Goal: Information Seeking & Learning: Learn about a topic

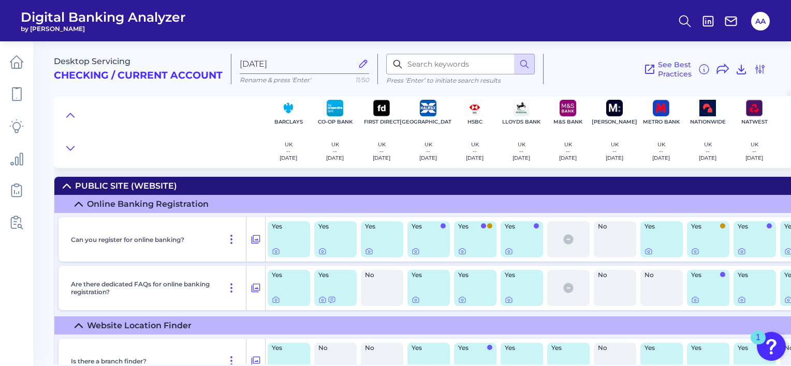
scroll to position [12354, 269]
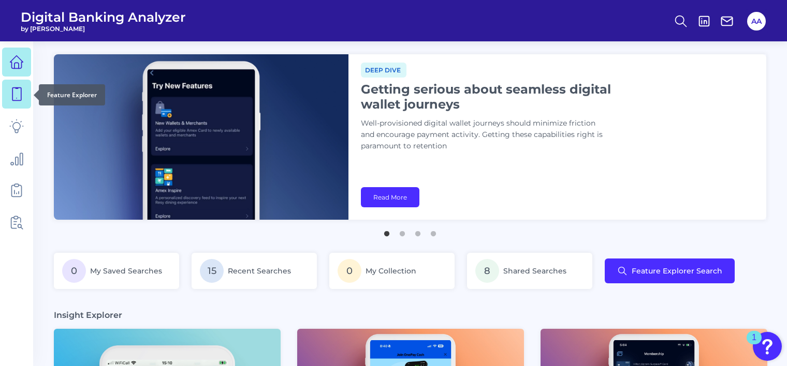
click at [7, 92] on link at bounding box center [16, 94] width 29 height 29
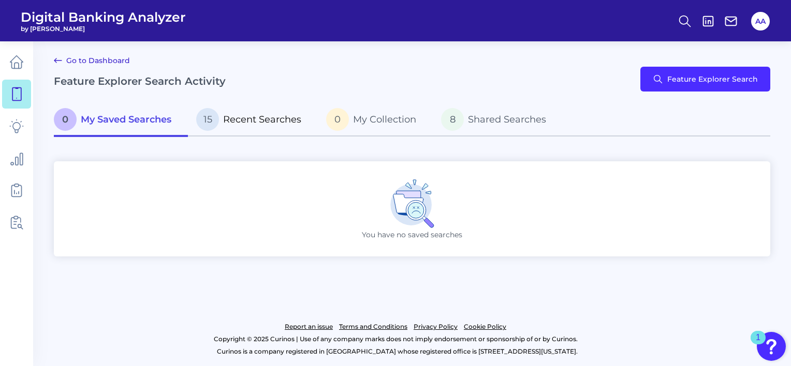
click at [222, 116] on p "15 Recent Searches" at bounding box center [248, 119] width 105 height 23
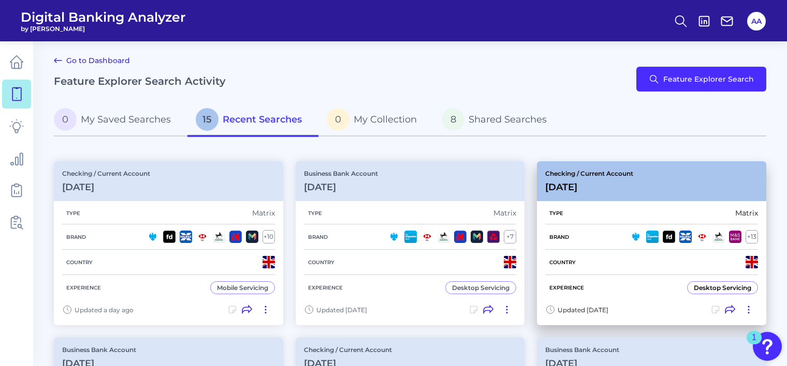
click at [613, 180] on div "Checking / Current Account Jul 16 2025" at bounding box center [589, 181] width 88 height 23
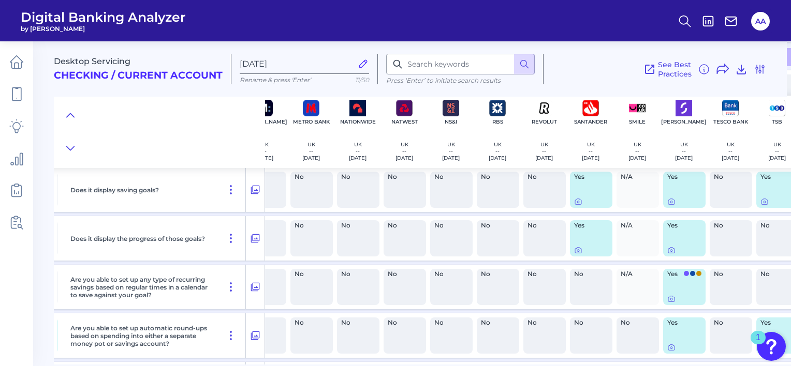
scroll to position [12383, 350]
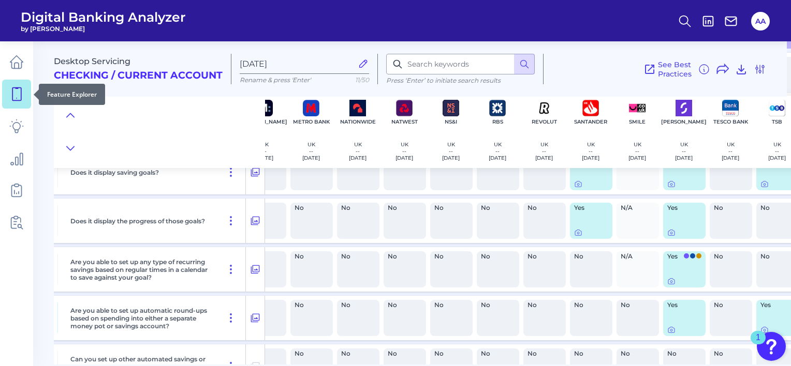
click at [11, 104] on link at bounding box center [16, 94] width 29 height 29
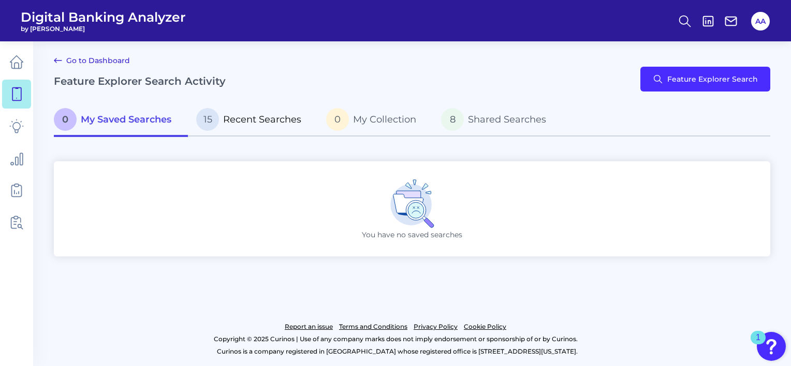
click at [277, 124] on span "Recent Searches" at bounding box center [262, 119] width 78 height 11
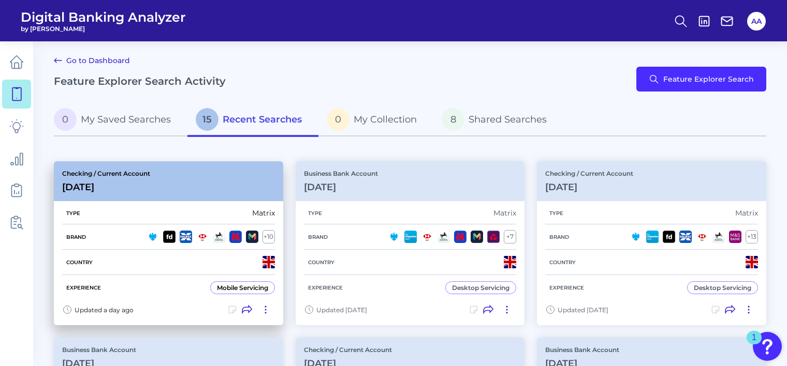
click at [173, 185] on div "Checking / Current Account Oct 09 2025" at bounding box center [168, 181] width 229 height 40
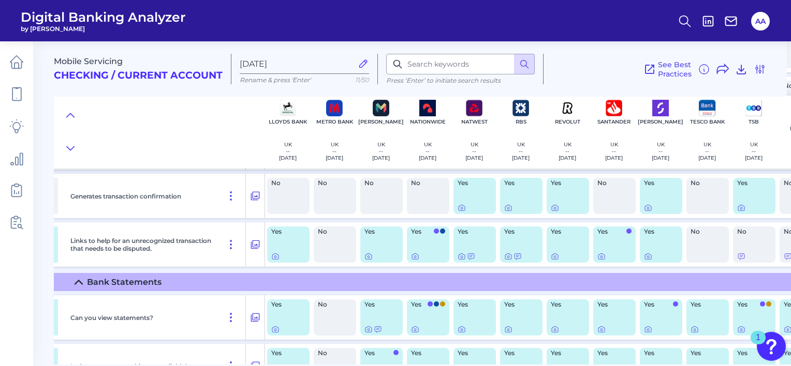
scroll to position [4468, 275]
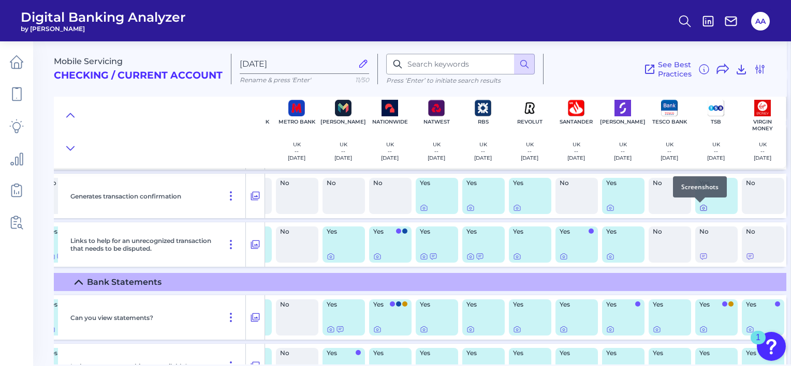
click at [700, 208] on icon at bounding box center [703, 208] width 8 height 8
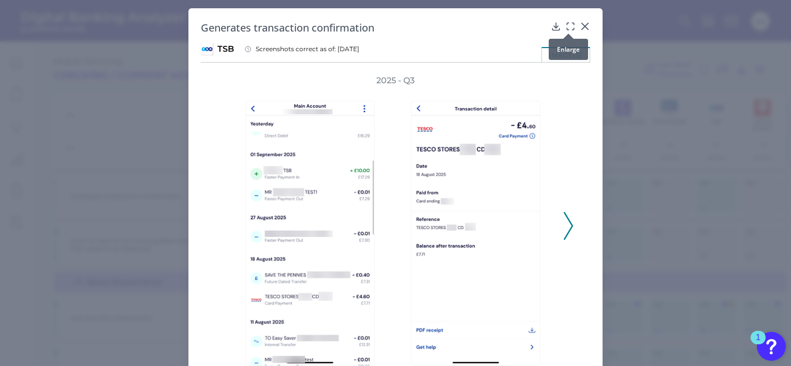
click at [567, 26] on icon at bounding box center [570, 26] width 10 height 10
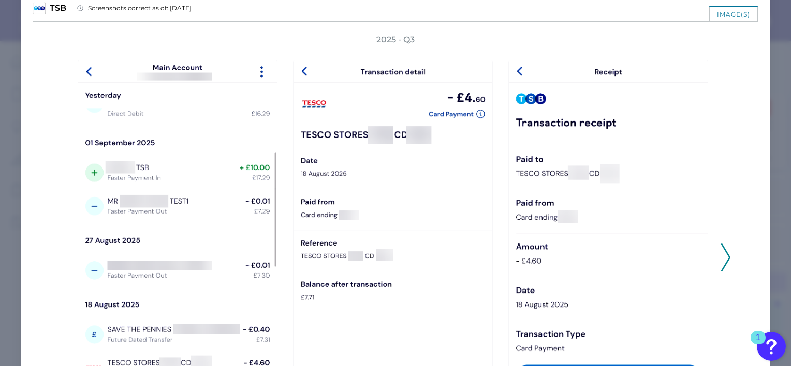
scroll to position [104, 0]
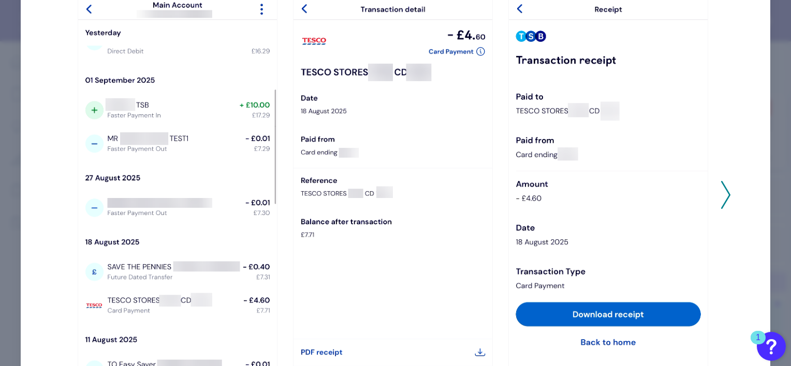
click at [724, 185] on icon at bounding box center [725, 195] width 9 height 28
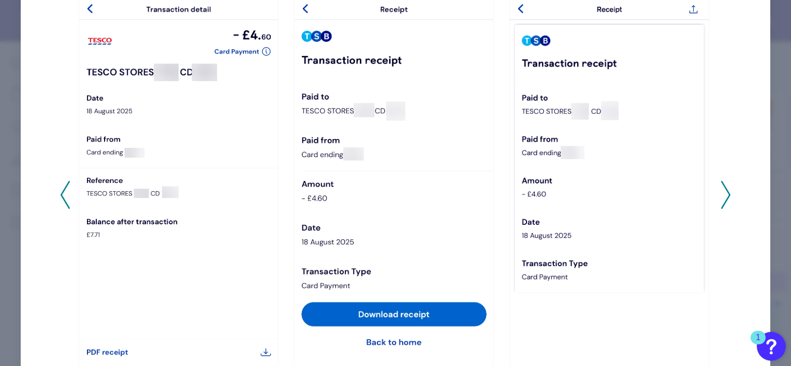
click at [725, 185] on icon at bounding box center [725, 195] width 9 height 28
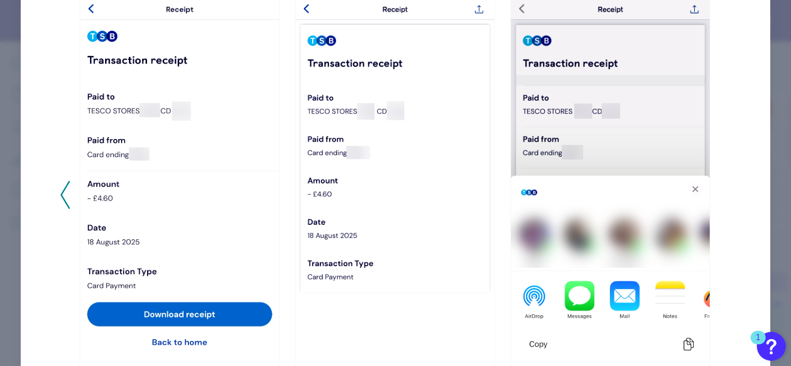
click at [725, 185] on div "2025 - Q3" at bounding box center [395, 190] width 671 height 436
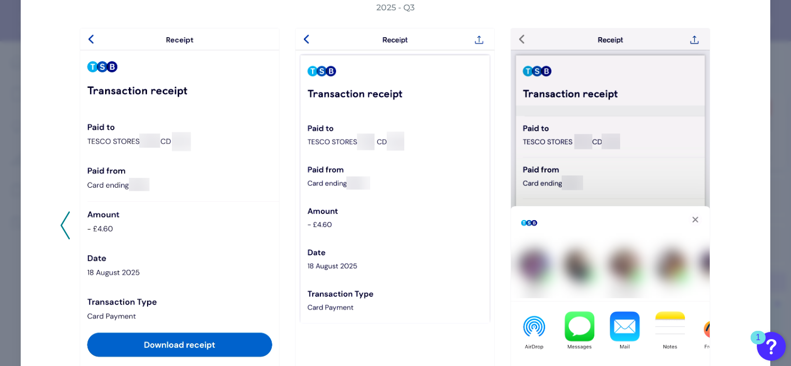
scroll to position [0, 0]
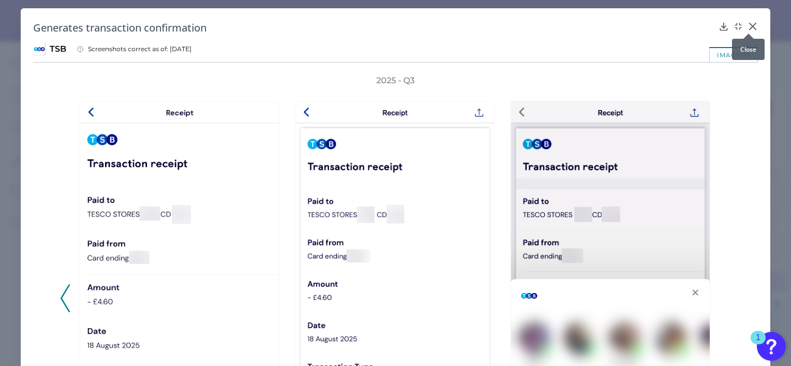
click at [749, 28] on icon at bounding box center [752, 26] width 6 height 6
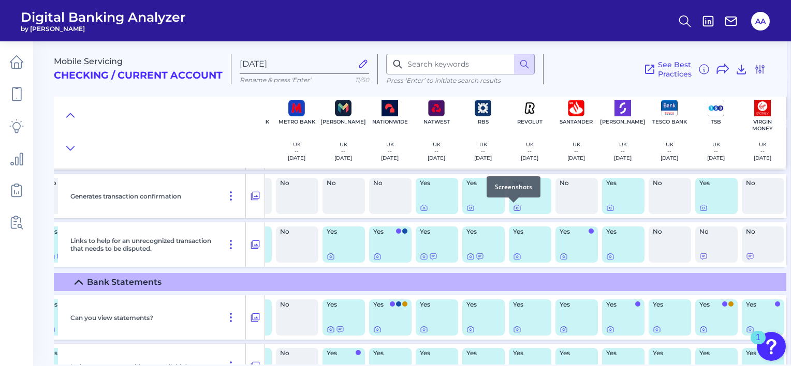
click at [510, 207] on div at bounding box center [513, 203] width 10 height 10
click at [515, 209] on icon at bounding box center [517, 208] width 8 height 8
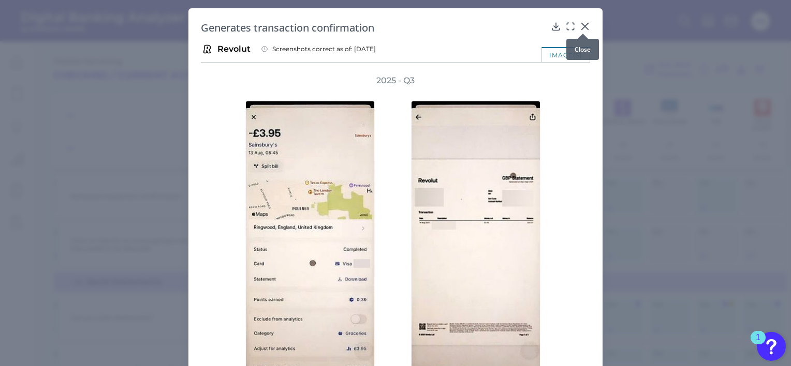
click at [585, 25] on icon at bounding box center [585, 26] width 10 height 10
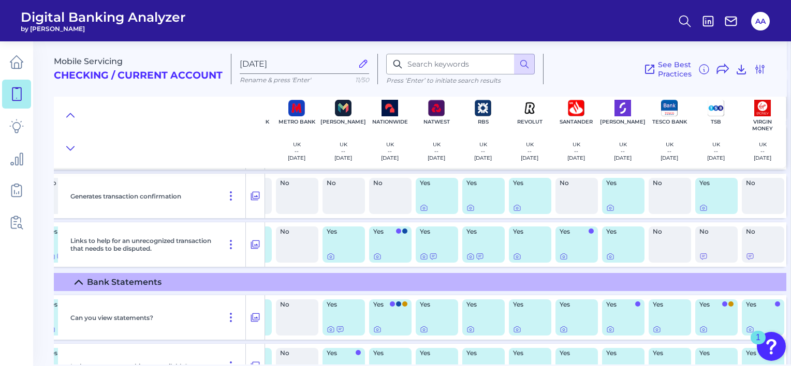
drag, startPoint x: 33, startPoint y: 98, endPoint x: 21, endPoint y: 98, distance: 12.4
click at [32, 98] on div "Digital Banking Analyzer by Curinos AA Mobile Servicing Checking / Current Acco…" at bounding box center [395, 183] width 791 height 366
click at [21, 98] on icon at bounding box center [16, 94] width 9 height 13
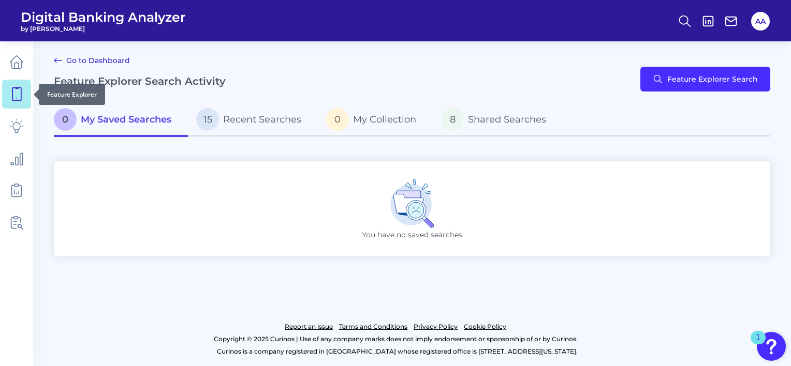
drag, startPoint x: 21, startPoint y: 98, endPoint x: 16, endPoint y: 99, distance: 5.3
click at [14, 99] on icon at bounding box center [16, 94] width 14 height 14
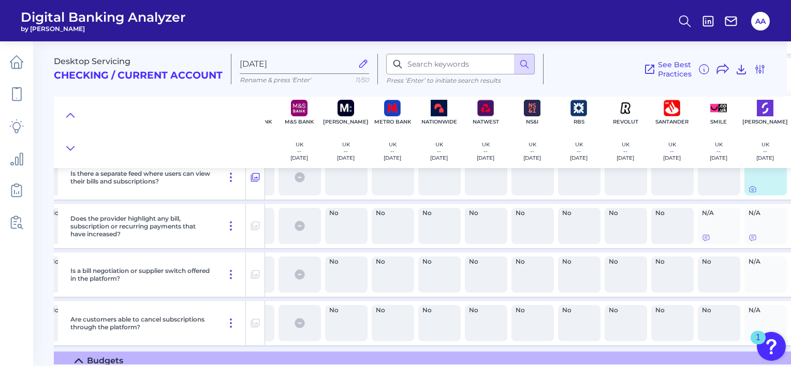
scroll to position [11785, 269]
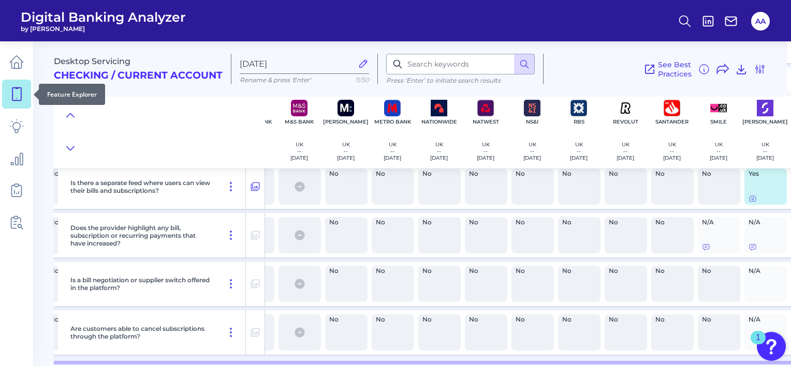
click at [17, 95] on icon at bounding box center [16, 94] width 14 height 14
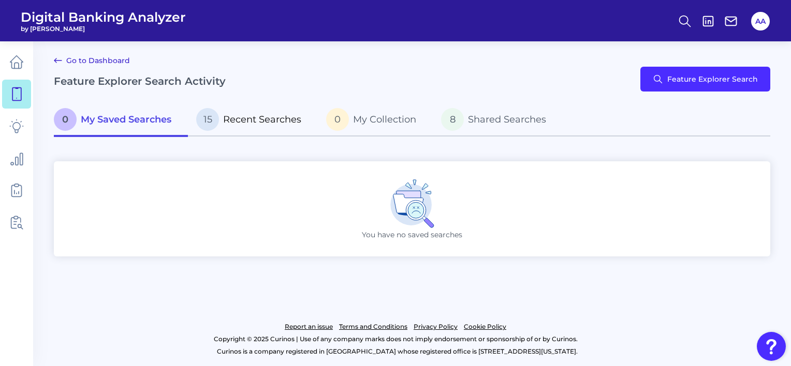
click at [281, 130] on p "15 Recent Searches" at bounding box center [248, 119] width 105 height 23
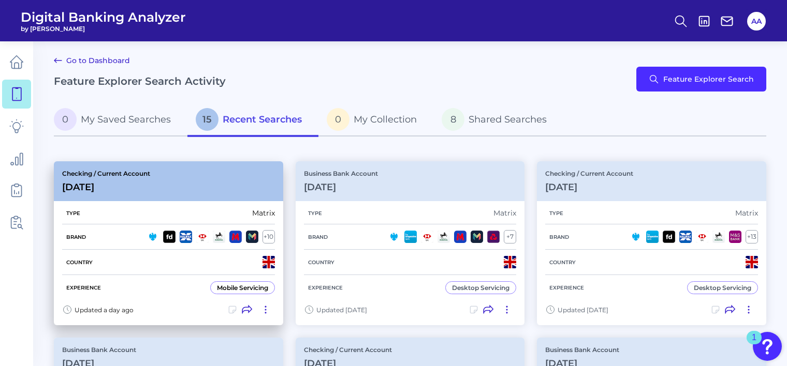
click at [212, 198] on div "Checking / Current Account Oct 09 2025" at bounding box center [168, 181] width 229 height 40
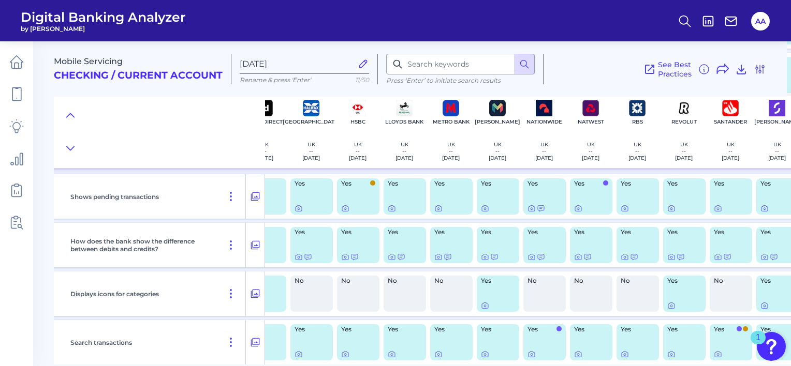
scroll to position [3665, 275]
